Goal: Task Accomplishment & Management: Use online tool/utility

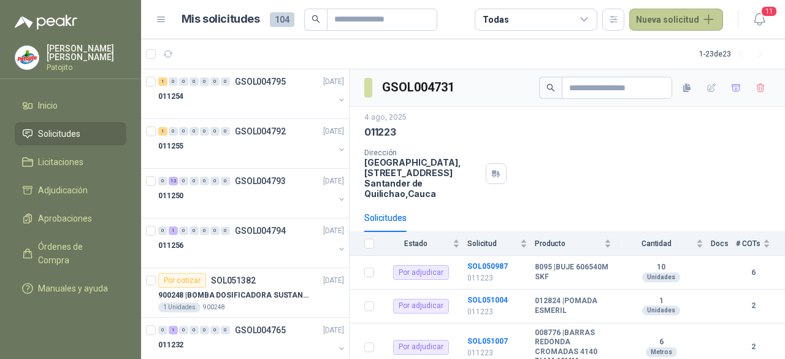
click at [699, 20] on button "Nueva solicitud" at bounding box center [676, 20] width 94 height 22
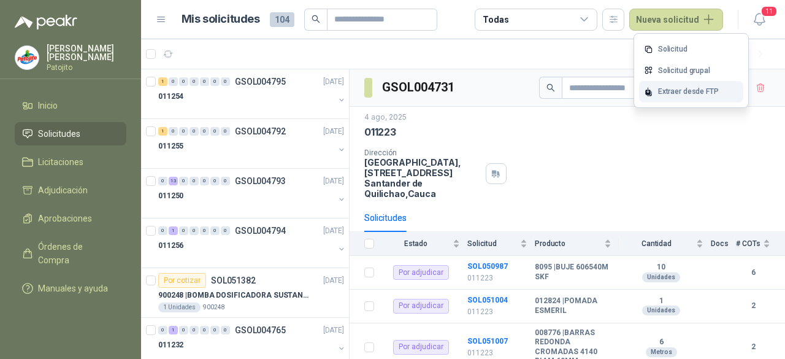
click at [683, 95] on div "Extraer desde FTP" at bounding box center [691, 91] width 104 height 21
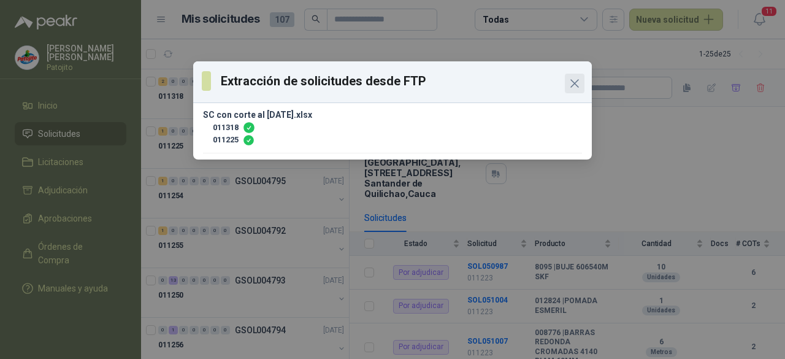
click at [577, 84] on icon "Close" at bounding box center [574, 83] width 15 height 15
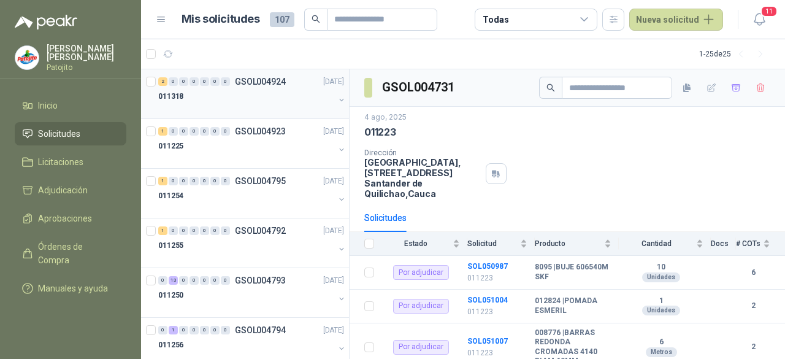
click at [260, 104] on div at bounding box center [246, 109] width 176 height 10
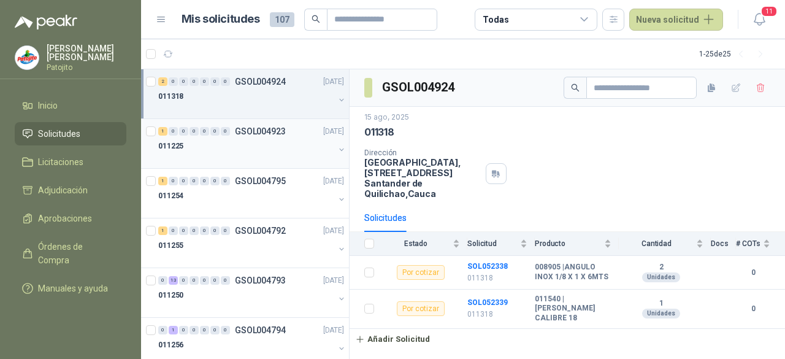
click at [270, 142] on div "011225" at bounding box center [246, 146] width 176 height 15
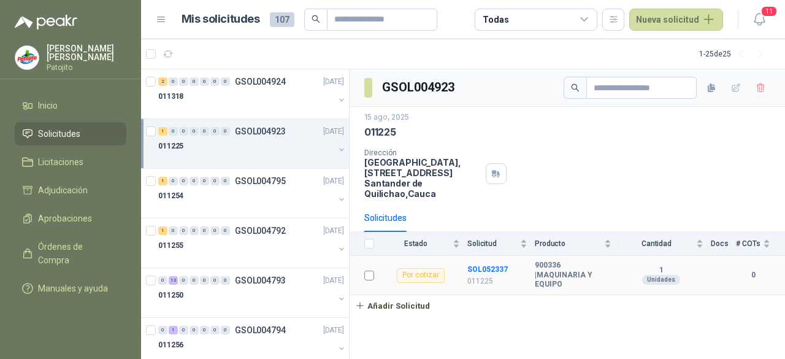
click at [360, 268] on td at bounding box center [365, 275] width 32 height 39
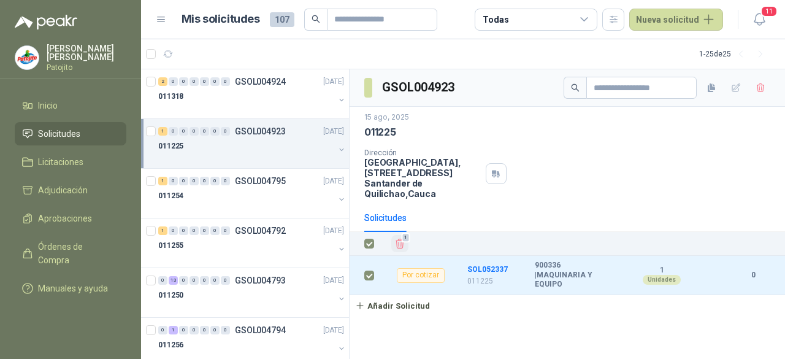
click at [401, 240] on icon "Eliminar" at bounding box center [399, 243] width 11 height 11
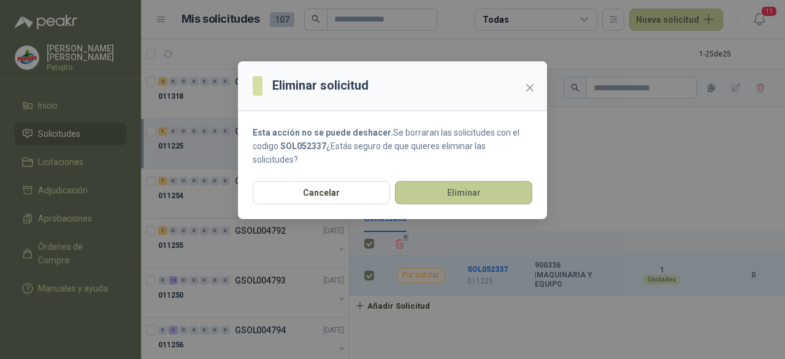
click at [420, 186] on button "Eliminar" at bounding box center [463, 192] width 137 height 23
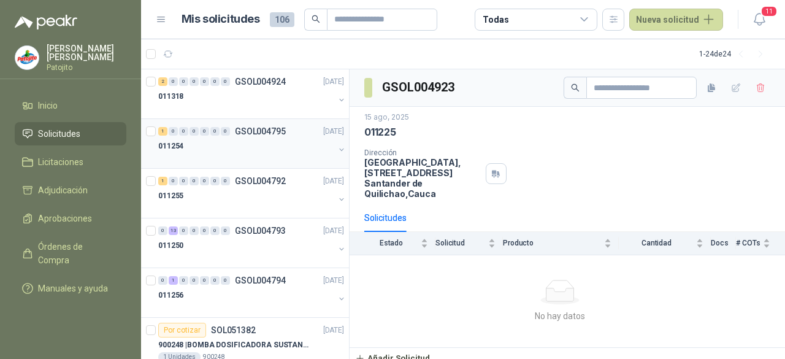
click at [238, 148] on div "011254" at bounding box center [246, 146] width 176 height 15
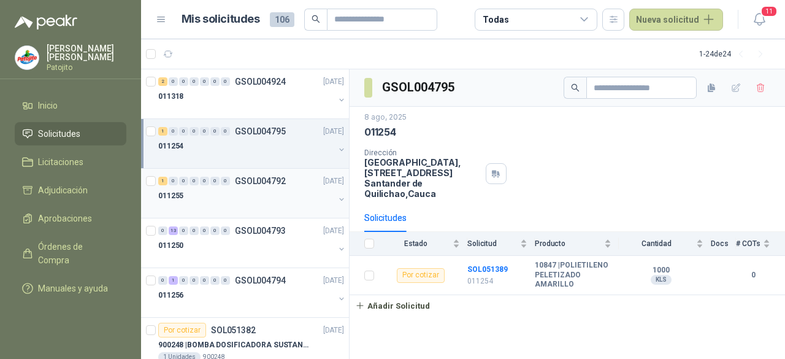
click at [207, 194] on div "011255" at bounding box center [246, 195] width 176 height 15
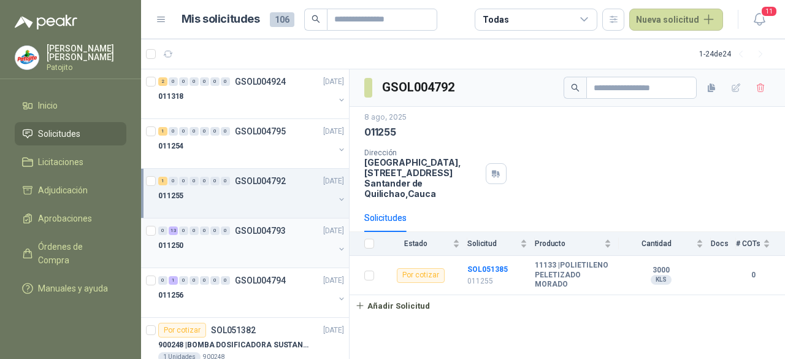
click at [219, 235] on div "0 13 0 0 0 0 0 GSOL004793 08/08/25" at bounding box center [252, 230] width 188 height 15
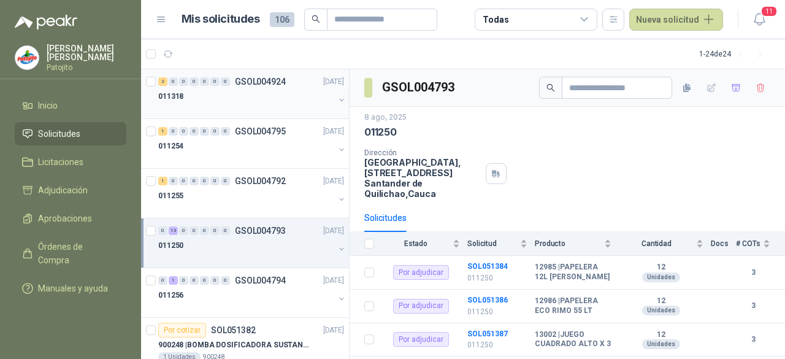
click at [243, 102] on div "011318" at bounding box center [246, 101] width 176 height 25
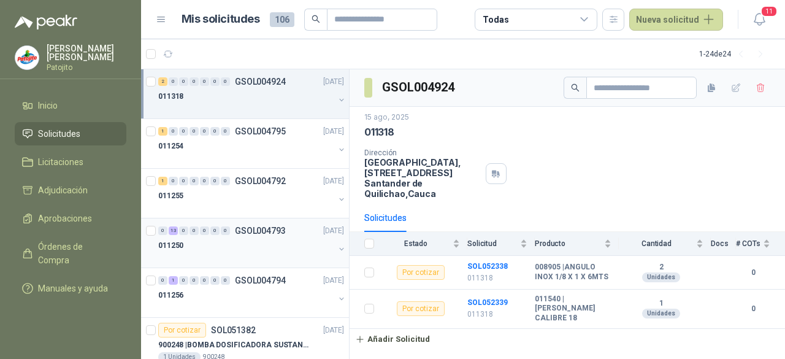
click at [227, 241] on div "011250" at bounding box center [246, 245] width 176 height 15
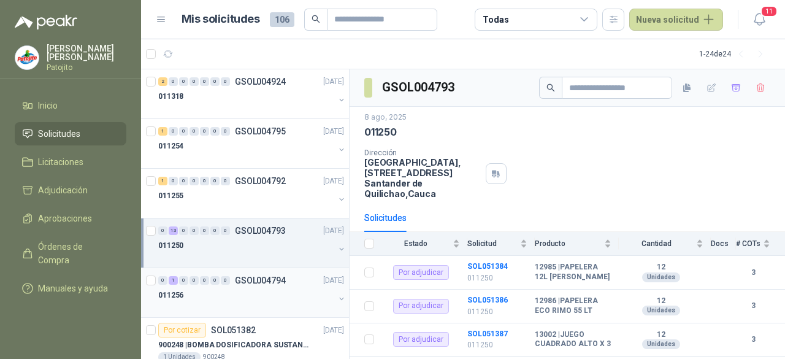
click at [250, 276] on p "GSOL004794" at bounding box center [260, 280] width 51 height 9
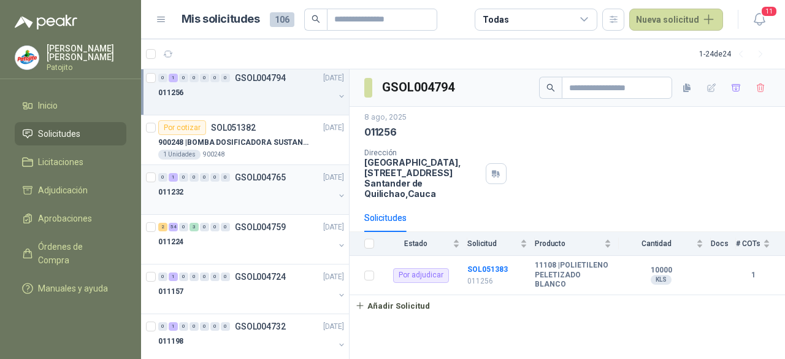
scroll to position [245, 0]
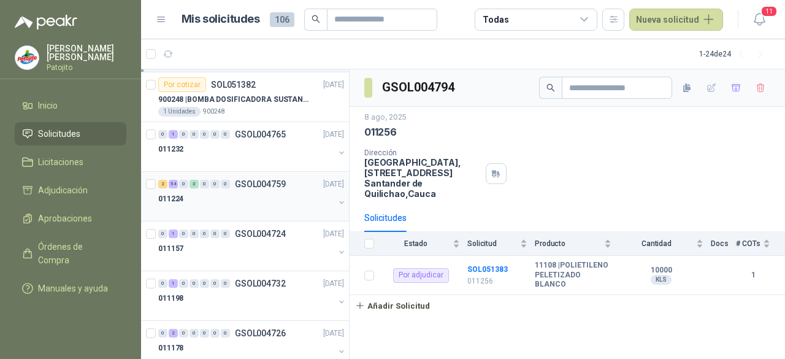
drag, startPoint x: 238, startPoint y: 196, endPoint x: 273, endPoint y: 205, distance: 36.7
click at [238, 195] on div "011224" at bounding box center [246, 198] width 176 height 15
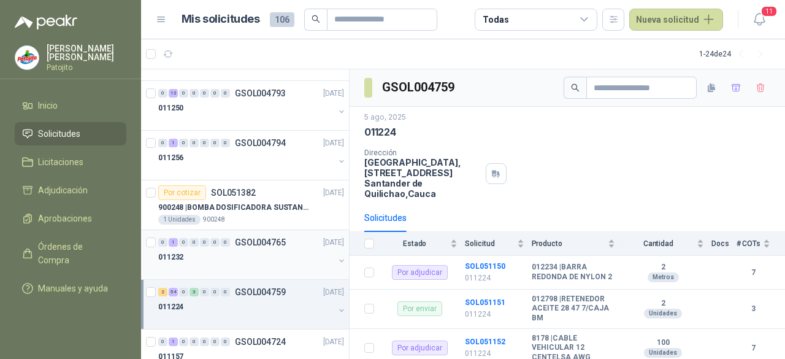
scroll to position [61, 0]
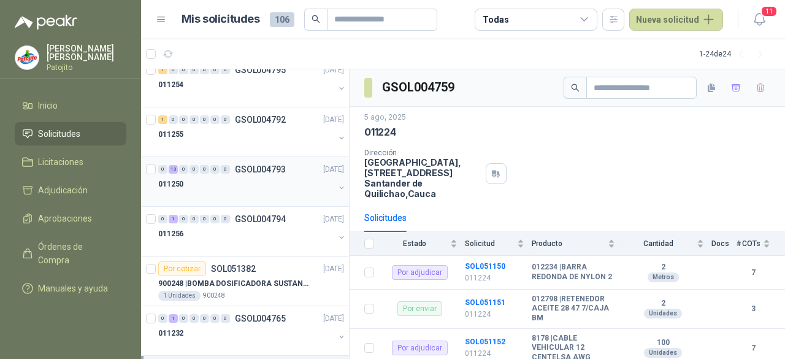
click at [229, 181] on div "011250" at bounding box center [246, 184] width 176 height 15
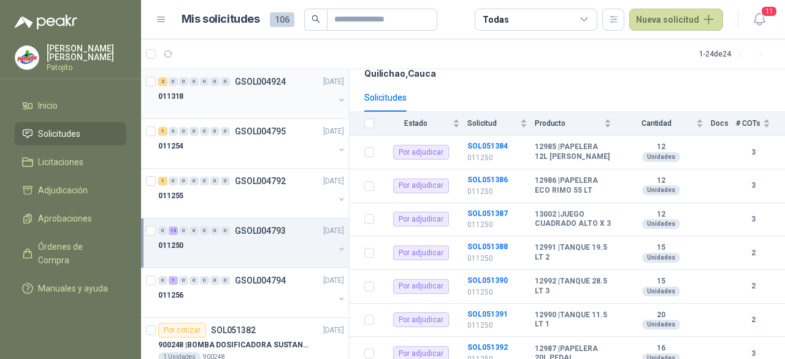
click at [242, 102] on div "011318" at bounding box center [246, 96] width 176 height 15
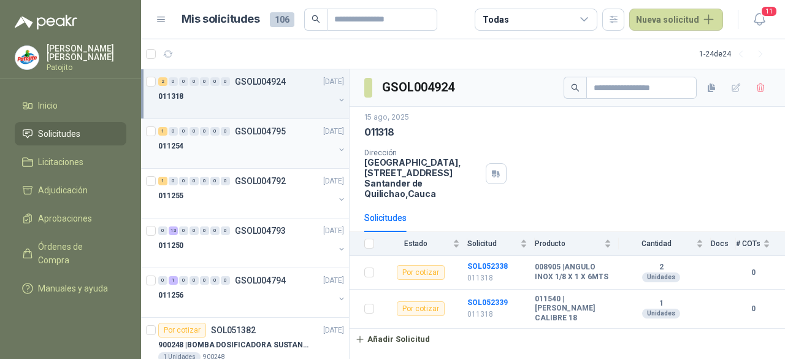
click at [248, 131] on p "GSOL004795" at bounding box center [260, 131] width 51 height 9
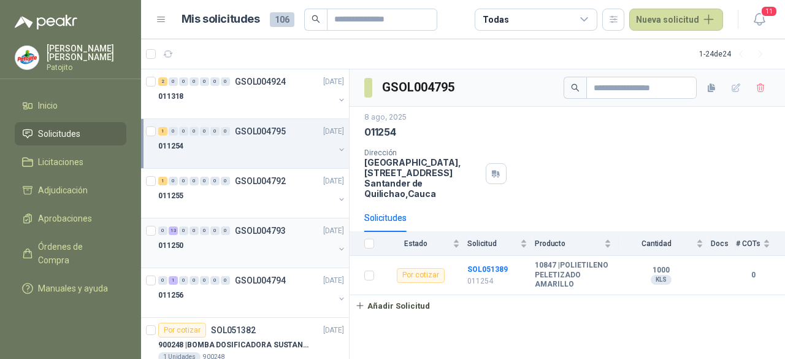
click at [262, 253] on div at bounding box center [246, 258] width 176 height 10
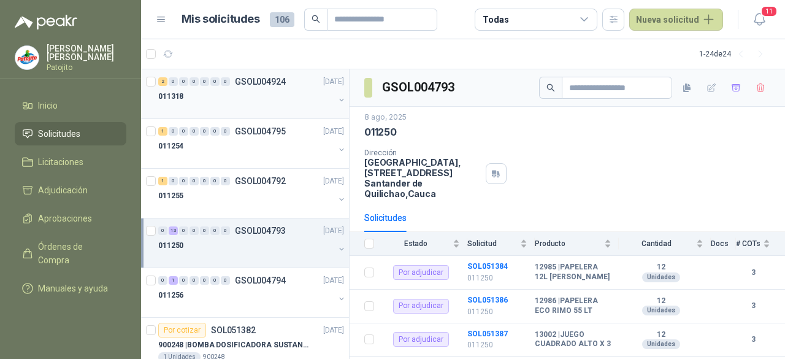
click at [279, 110] on div at bounding box center [246, 109] width 176 height 10
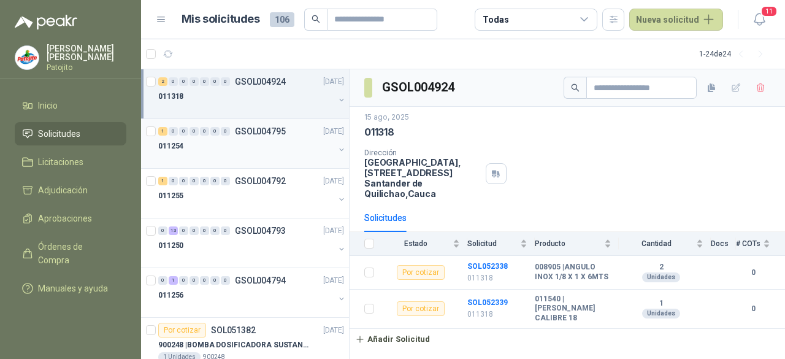
click at [292, 139] on div "011254" at bounding box center [246, 146] width 176 height 15
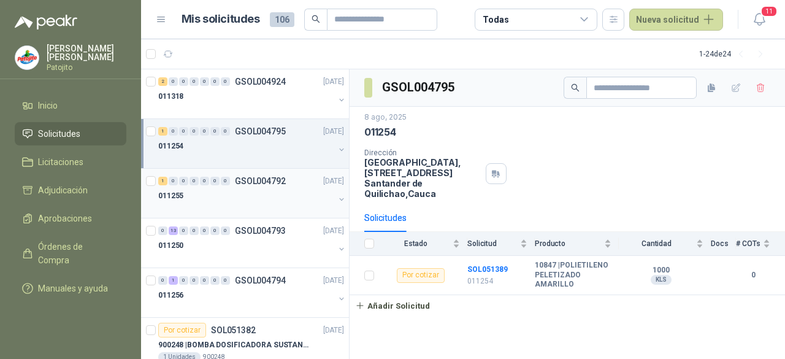
click at [277, 211] on div at bounding box center [246, 208] width 176 height 10
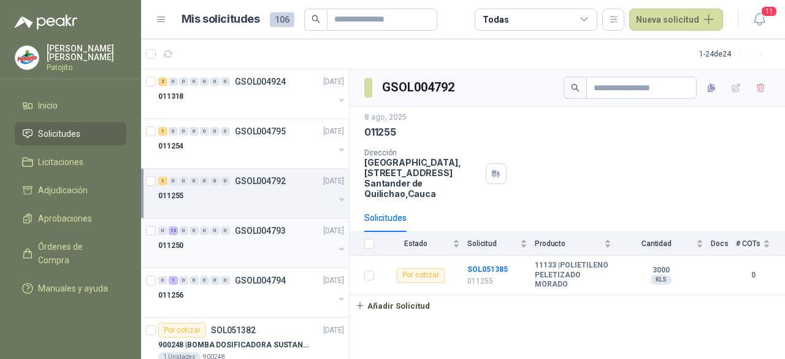
click at [271, 249] on div "011250" at bounding box center [246, 245] width 176 height 15
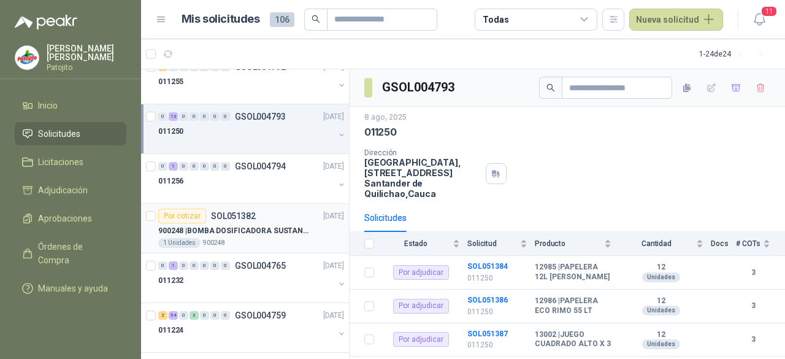
scroll to position [123, 0]
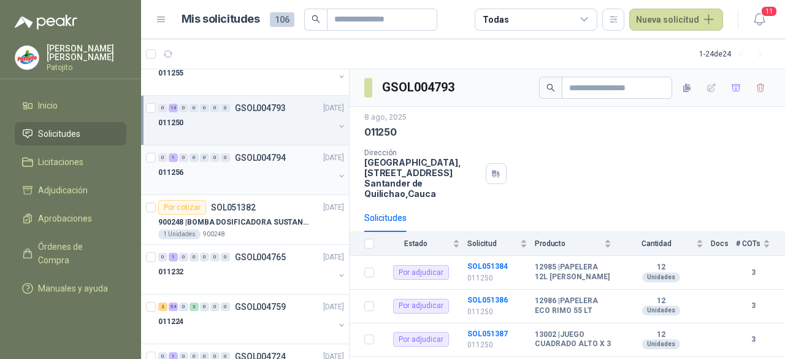
click at [257, 159] on p "GSOL004794" at bounding box center [260, 157] width 51 height 9
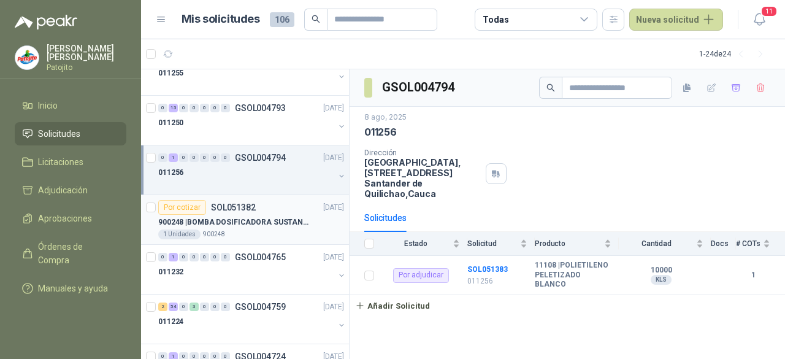
click at [291, 229] on div "1 Unidades 900248" at bounding box center [251, 234] width 186 height 10
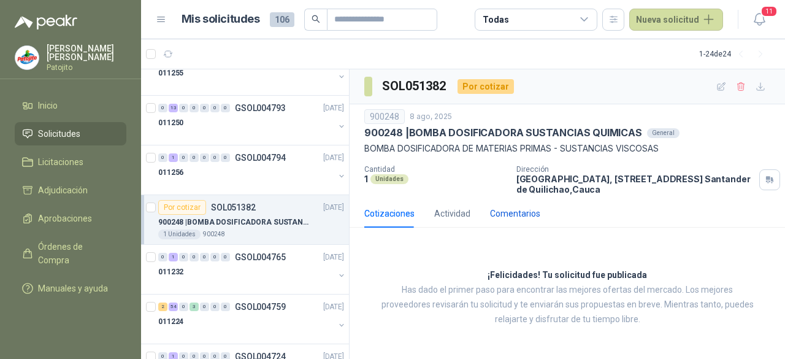
click at [493, 215] on div "Comentarios" at bounding box center [515, 213] width 50 height 13
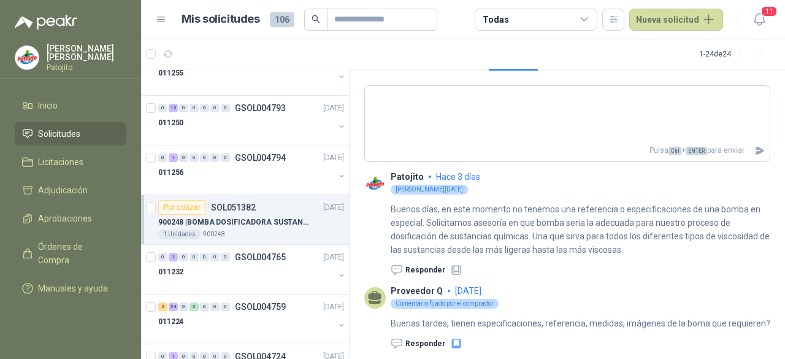
scroll to position [170, 0]
click at [245, 308] on p "GSOL004759" at bounding box center [260, 306] width 51 height 9
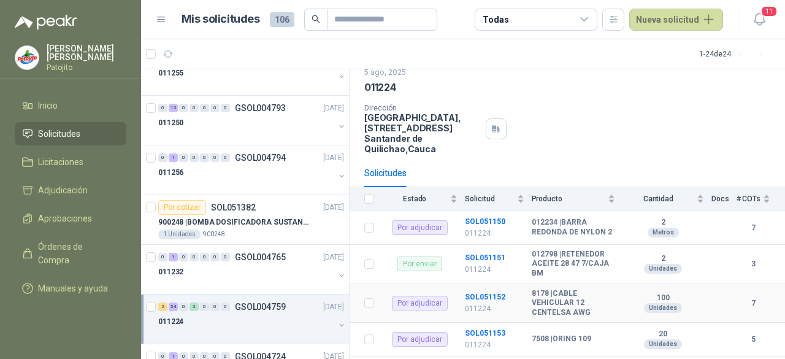
scroll to position [61, 0]
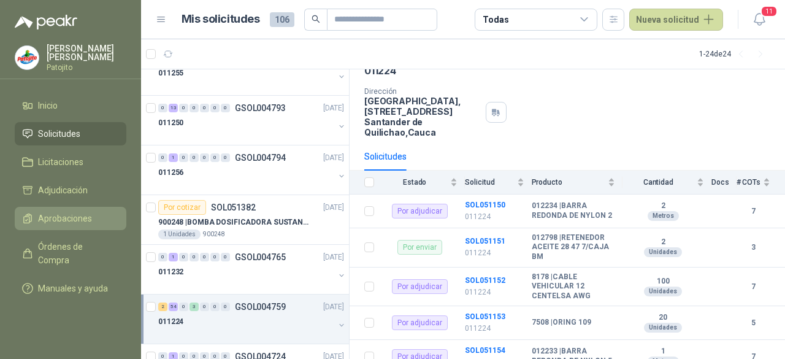
click at [48, 211] on span "Aprobaciones" at bounding box center [65, 217] width 54 height 13
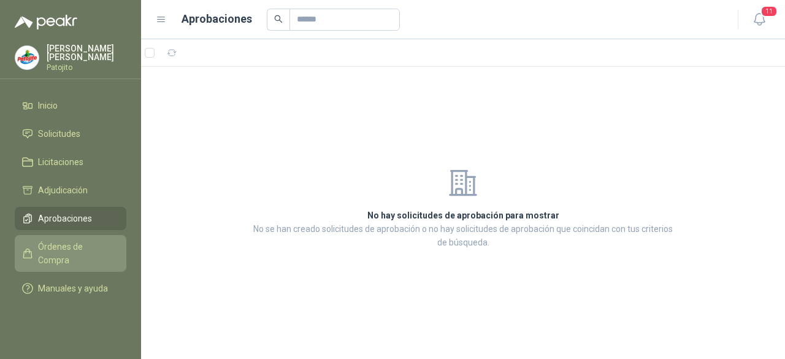
click at [82, 249] on span "Órdenes de Compra" at bounding box center [76, 253] width 77 height 27
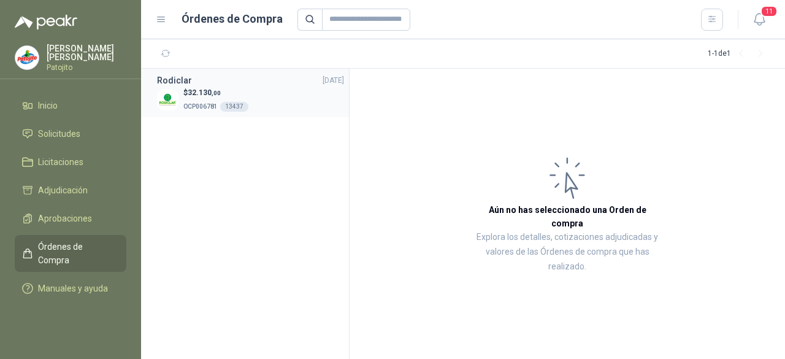
click at [237, 88] on p "$ 32.130 ,00" at bounding box center [215, 93] width 65 height 12
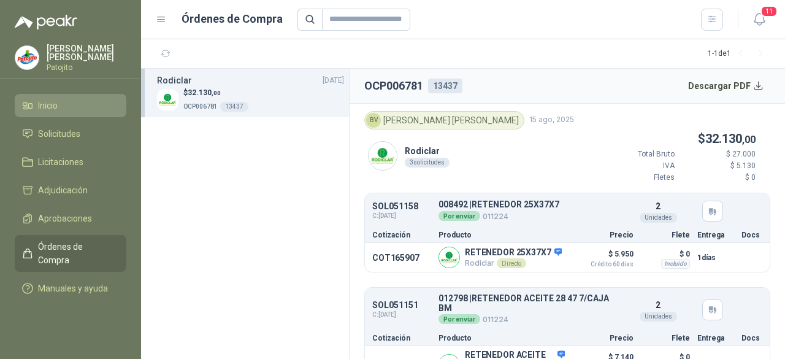
click at [49, 108] on span "Inicio" at bounding box center [48, 105] width 20 height 13
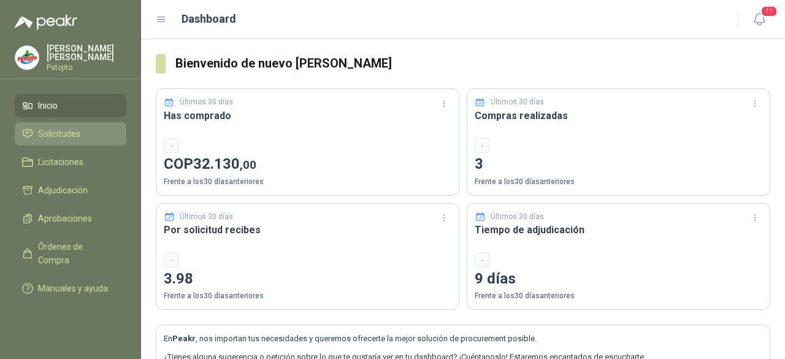
click at [63, 127] on span "Solicitudes" at bounding box center [59, 133] width 42 height 13
